Goal: Find specific page/section: Find specific page/section

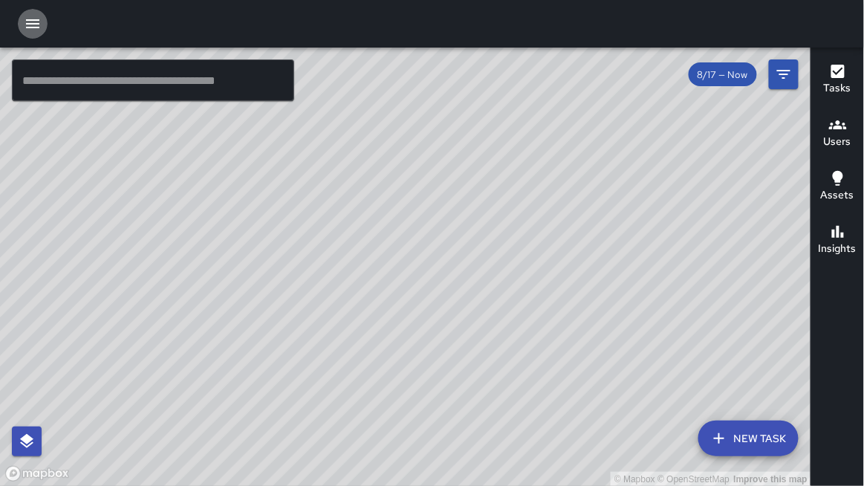
click at [35, 27] on icon "button" at bounding box center [32, 23] width 13 height 9
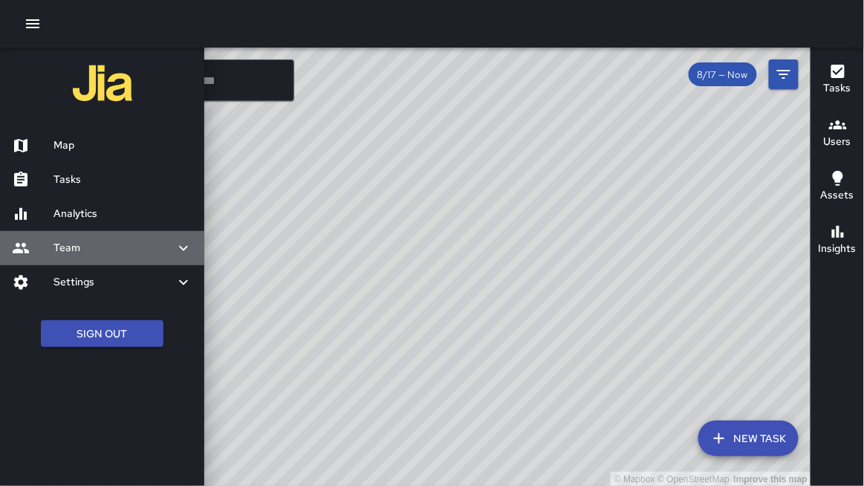
click at [86, 244] on h6 "Team" at bounding box center [113, 248] width 121 height 16
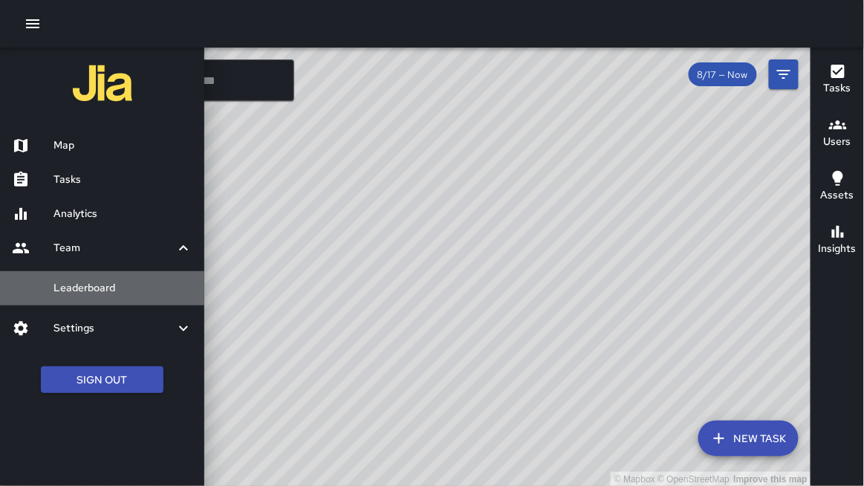
click at [69, 284] on h6 "Leaderboard" at bounding box center [122, 288] width 139 height 16
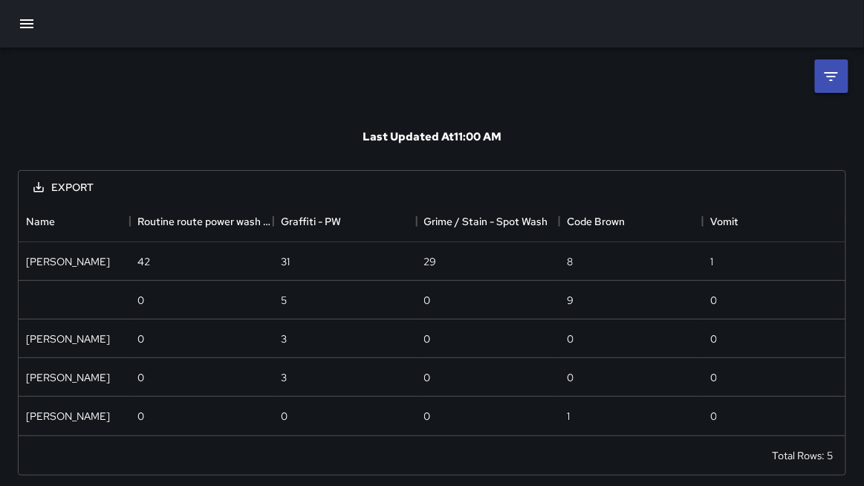
scroll to position [234, 827]
click at [818, 80] on li at bounding box center [831, 75] width 33 height 33
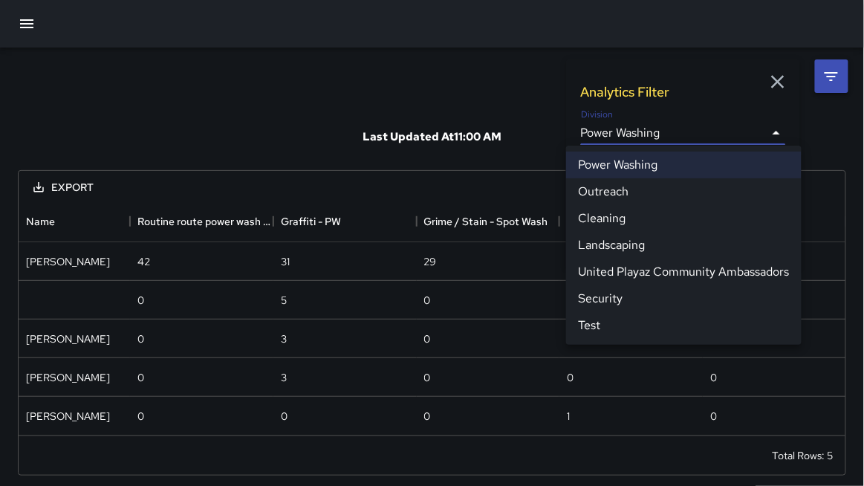
click at [635, 124] on body "**********" at bounding box center [432, 246] width 864 height 493
click at [601, 221] on li "Cleaning" at bounding box center [683, 218] width 235 height 27
type input "**********"
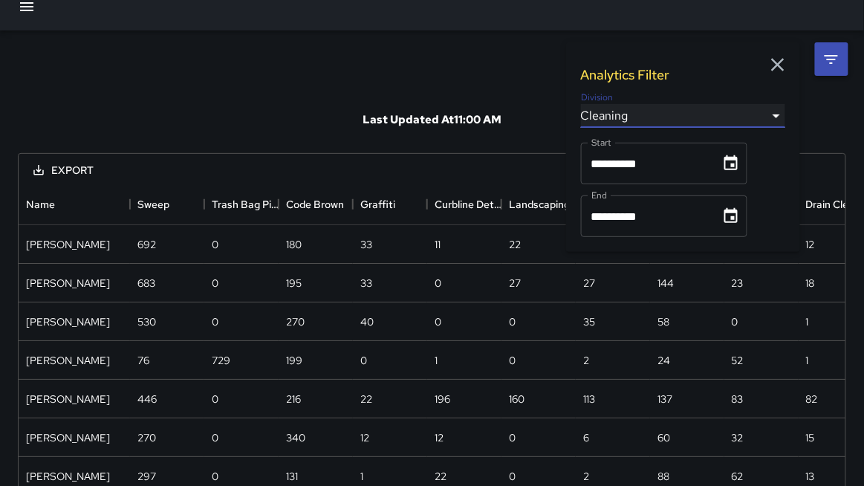
scroll to position [0, 0]
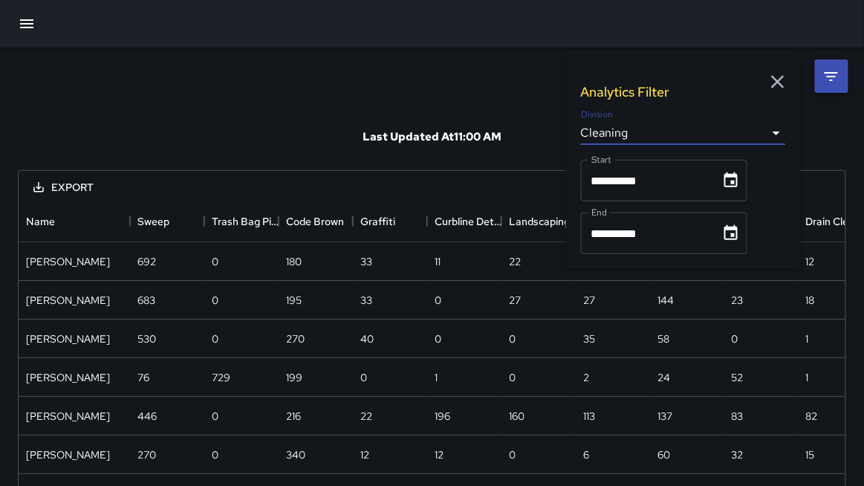
click at [31, 19] on icon "button" at bounding box center [27, 24] width 18 height 18
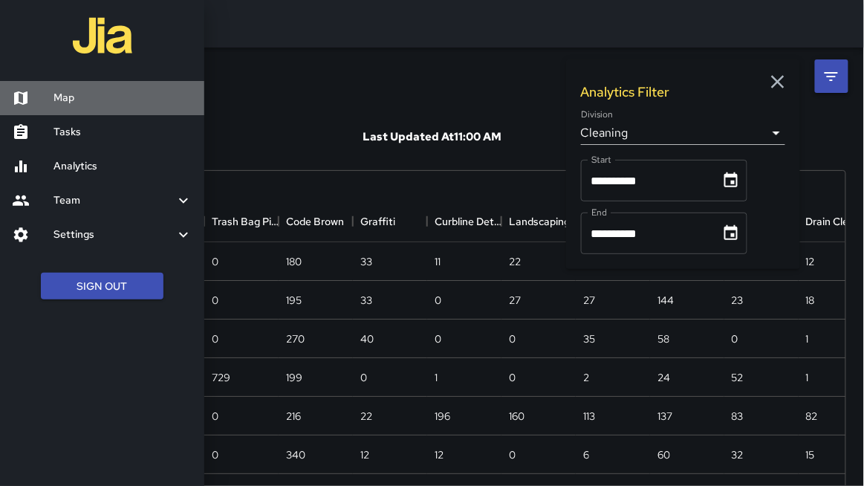
click at [63, 97] on h6 "Map" at bounding box center [122, 98] width 139 height 16
